Goal: Information Seeking & Learning: Learn about a topic

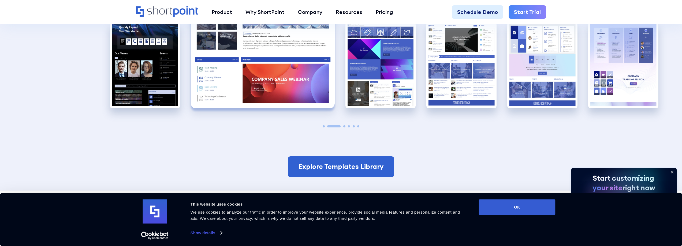
scroll to position [670, 0]
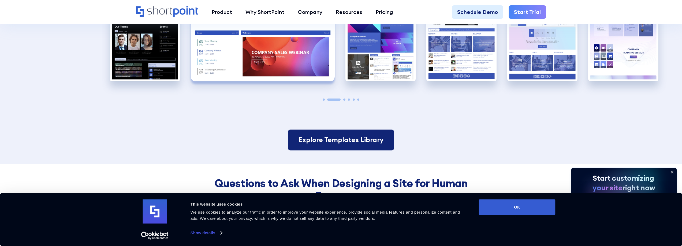
click at [359, 136] on link "Explore Templates Library" at bounding box center [341, 140] width 106 height 21
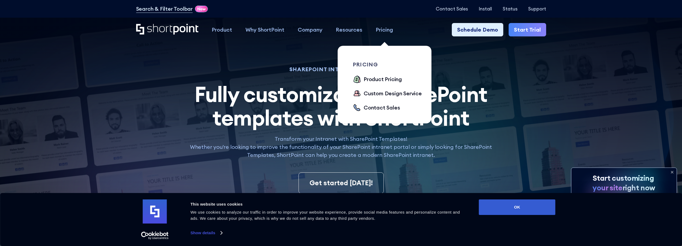
click at [384, 31] on div "Pricing" at bounding box center [383, 30] width 17 height 8
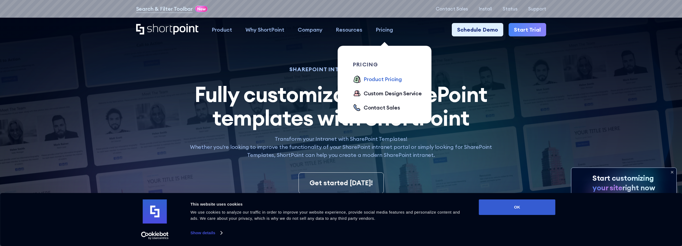
click at [388, 80] on div "Product Pricing" at bounding box center [382, 79] width 38 height 8
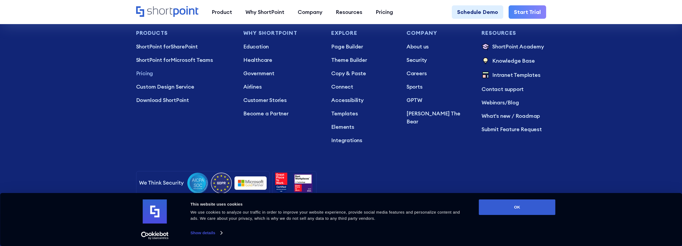
scroll to position [1506, 0]
